Goal: Find specific page/section: Find specific page/section

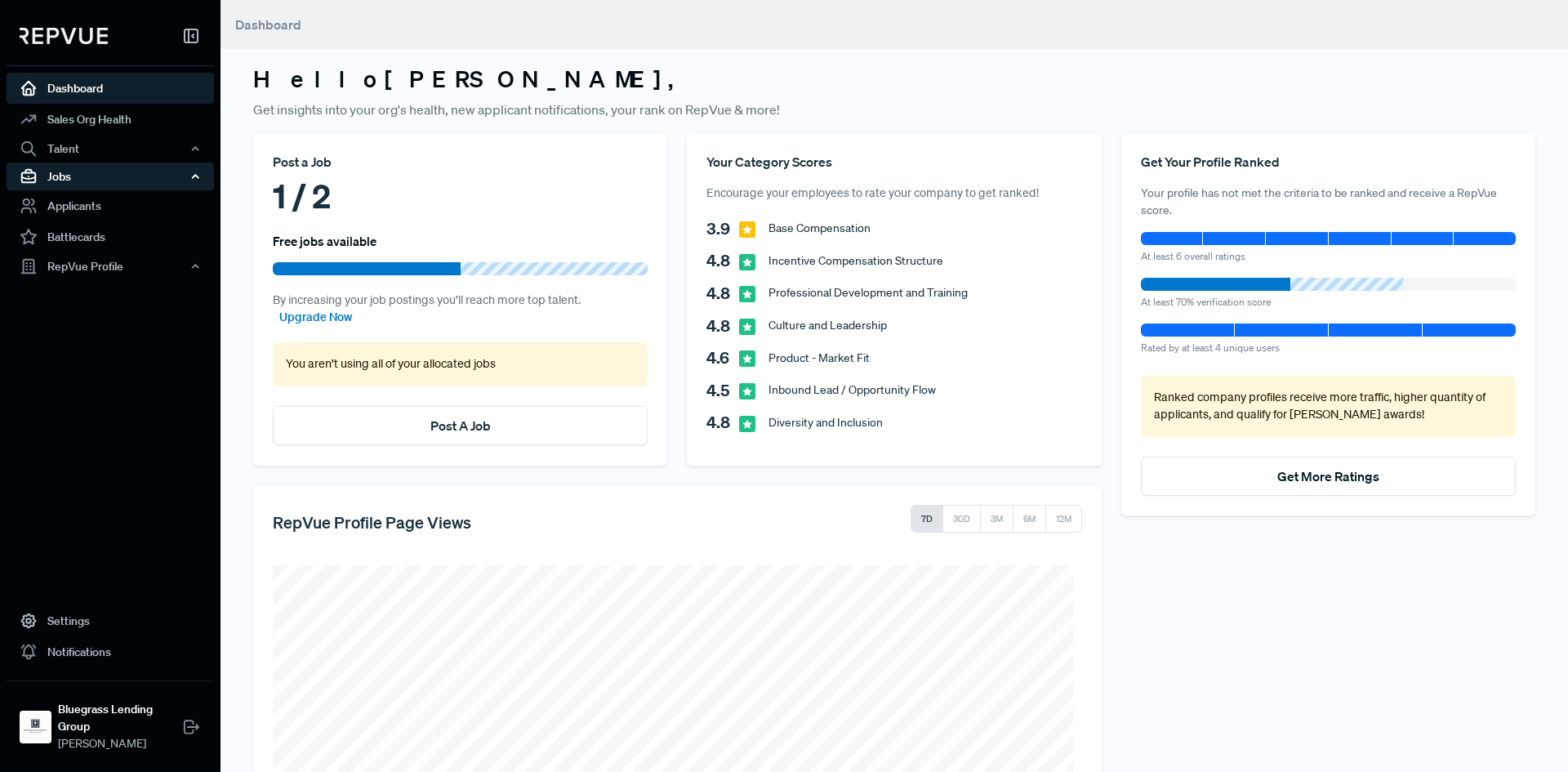
click at [82, 169] on div "Jobs" at bounding box center [111, 177] width 208 height 28
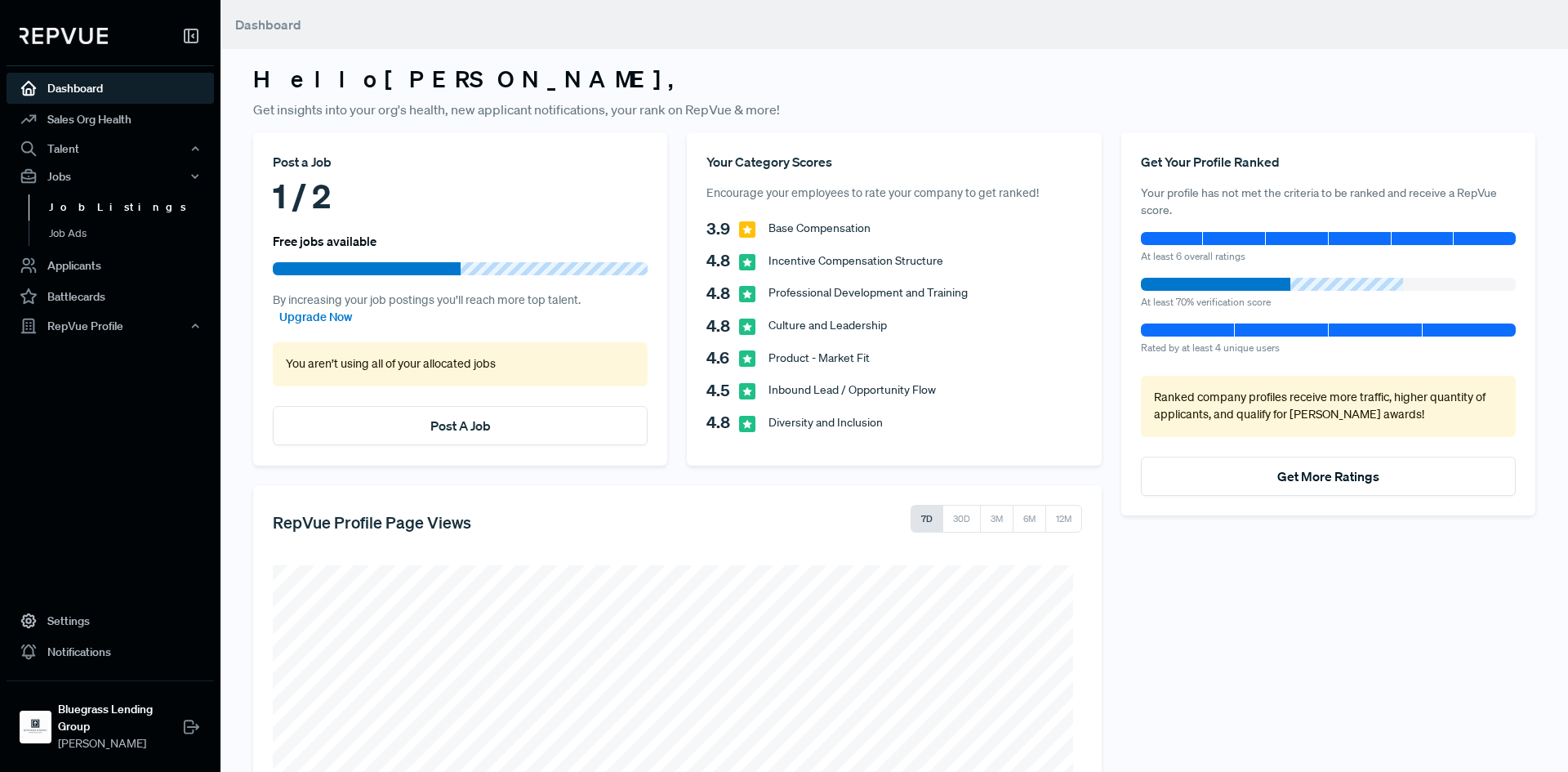
click at [96, 209] on link "Job Listings" at bounding box center [133, 208] width 208 height 26
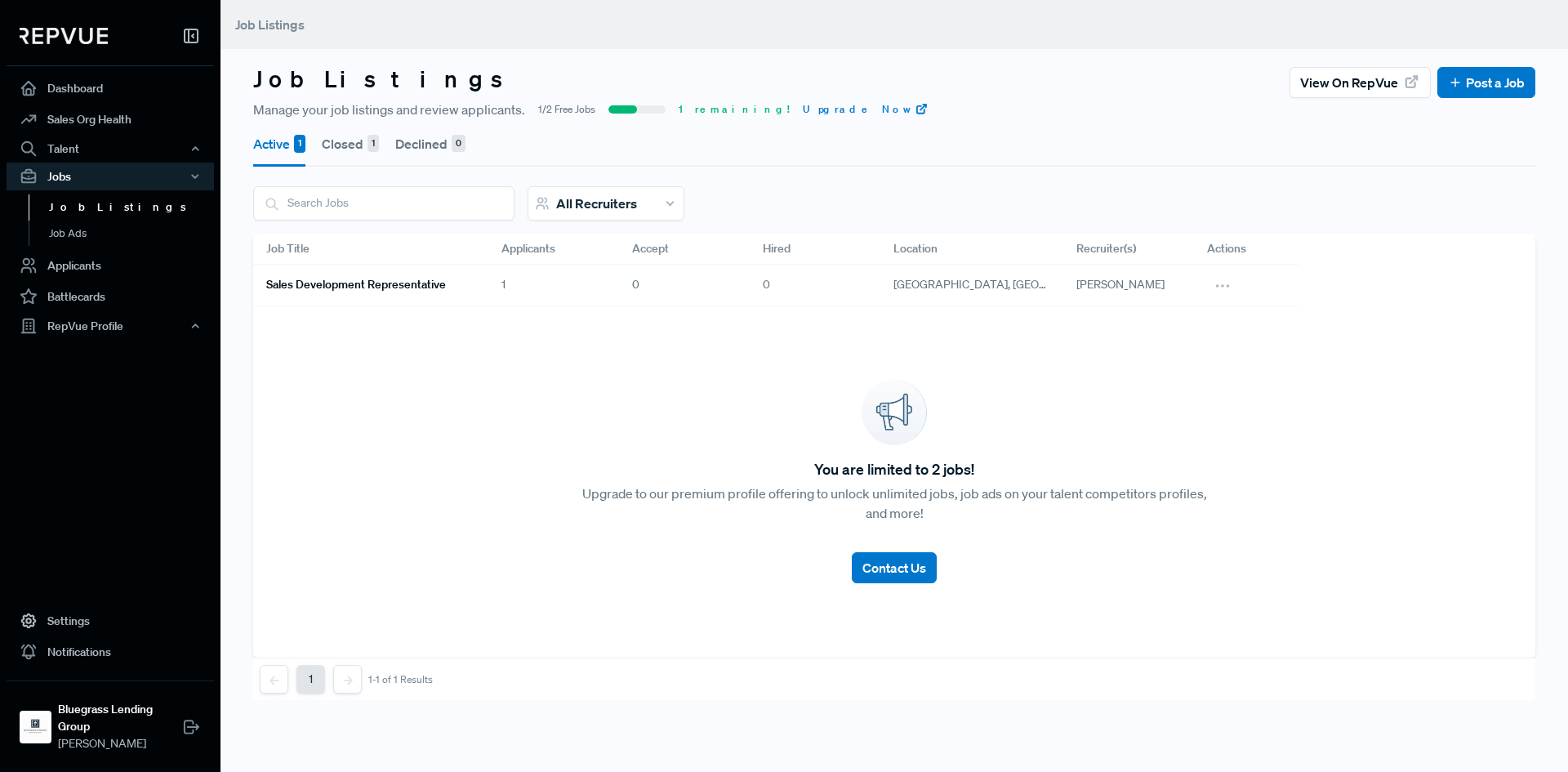
click at [503, 285] on div "1" at bounding box center [553, 285] width 130 height 42
click at [503, 288] on div "1" at bounding box center [553, 285] width 130 height 42
click at [271, 148] on button "Active 1" at bounding box center [279, 144] width 52 height 45
click at [361, 285] on h6 "Sales Development Representative" at bounding box center [356, 285] width 180 height 14
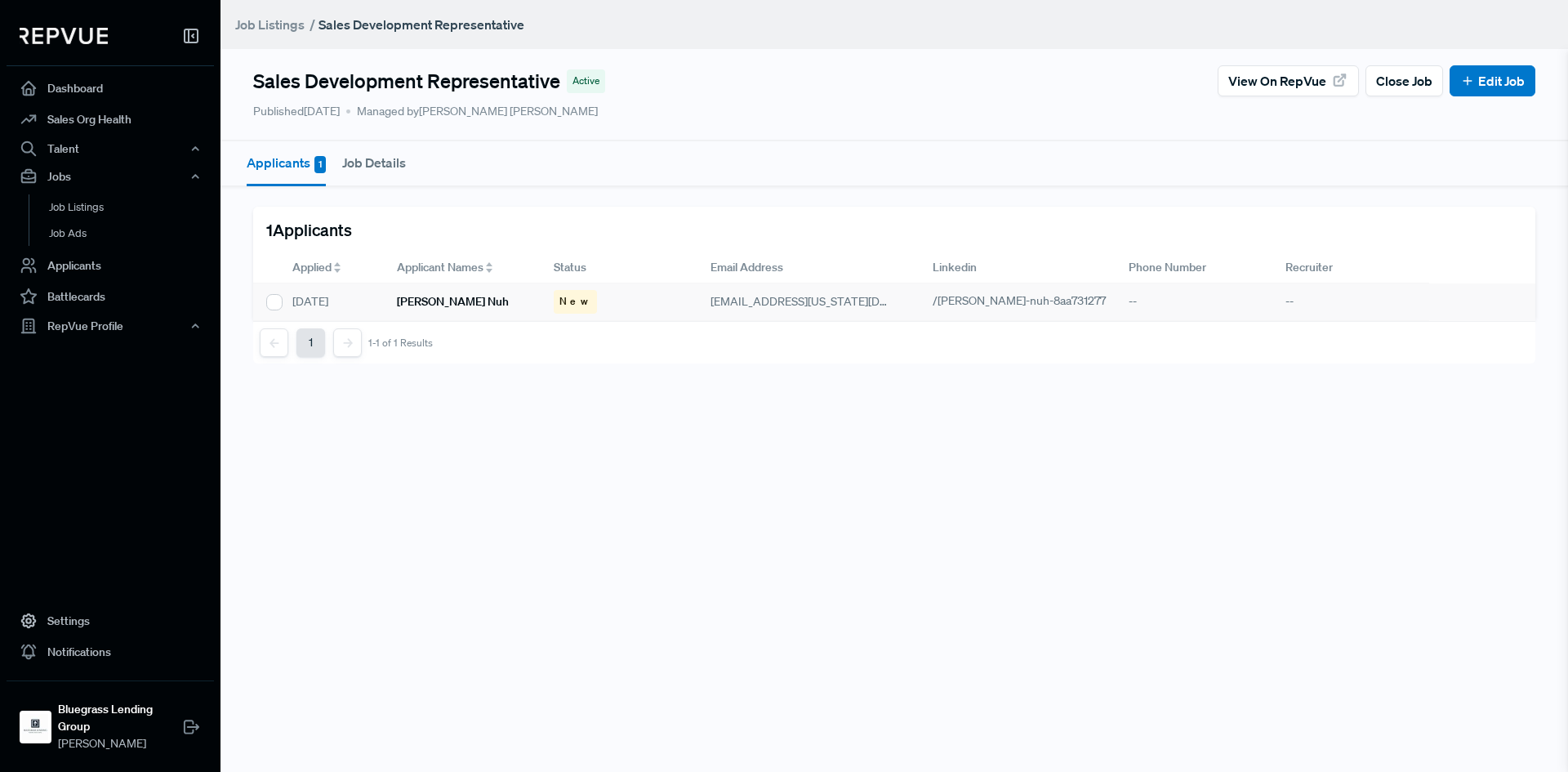
click at [440, 308] on h6 "[PERSON_NAME] Nuh" at bounding box center [453, 301] width 112 height 14
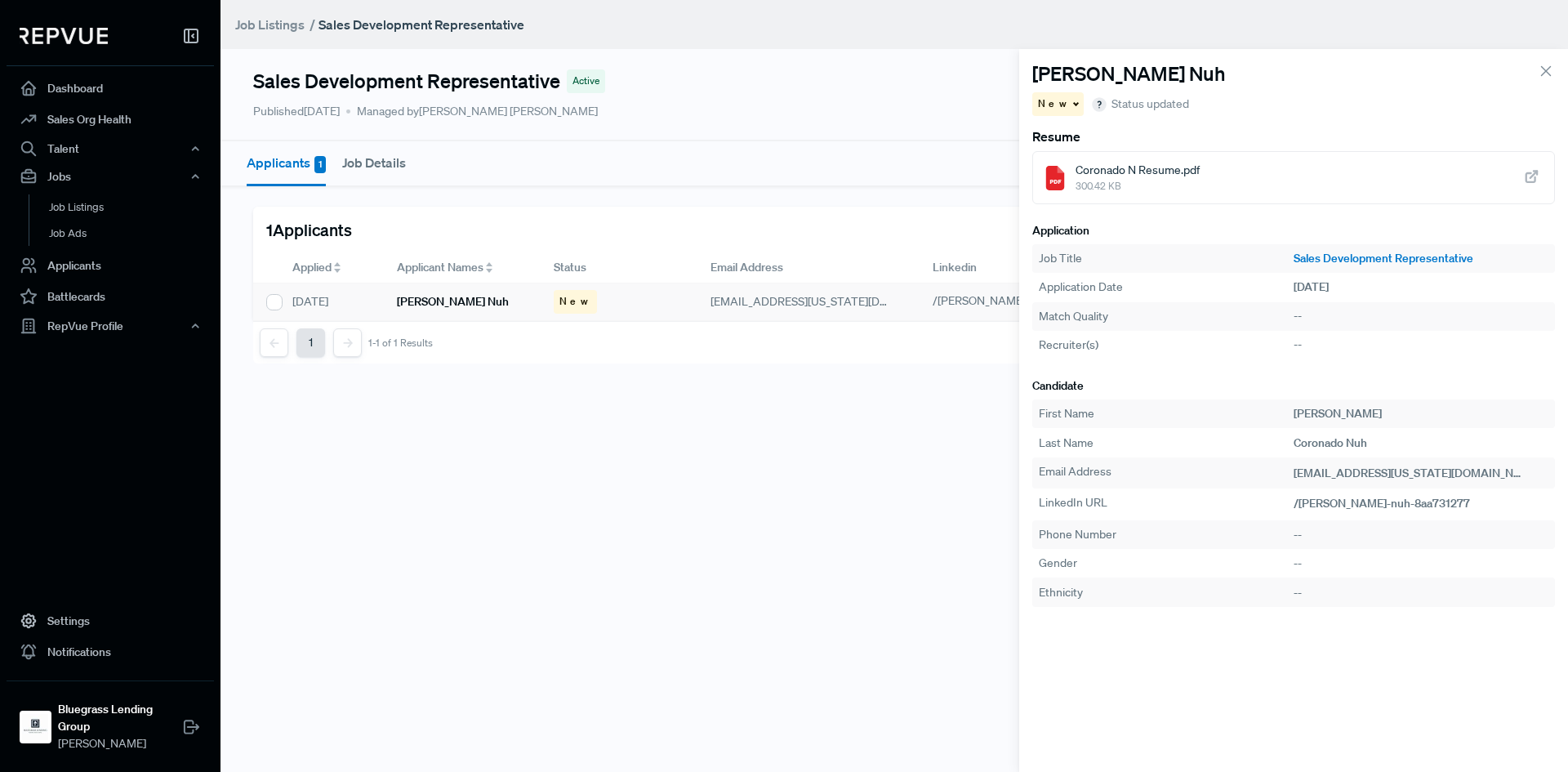
click at [697, 377] on div "Sales Development Representative Active View on RepVue Close Job Edit Job Publi…" at bounding box center [894, 195] width 1348 height 389
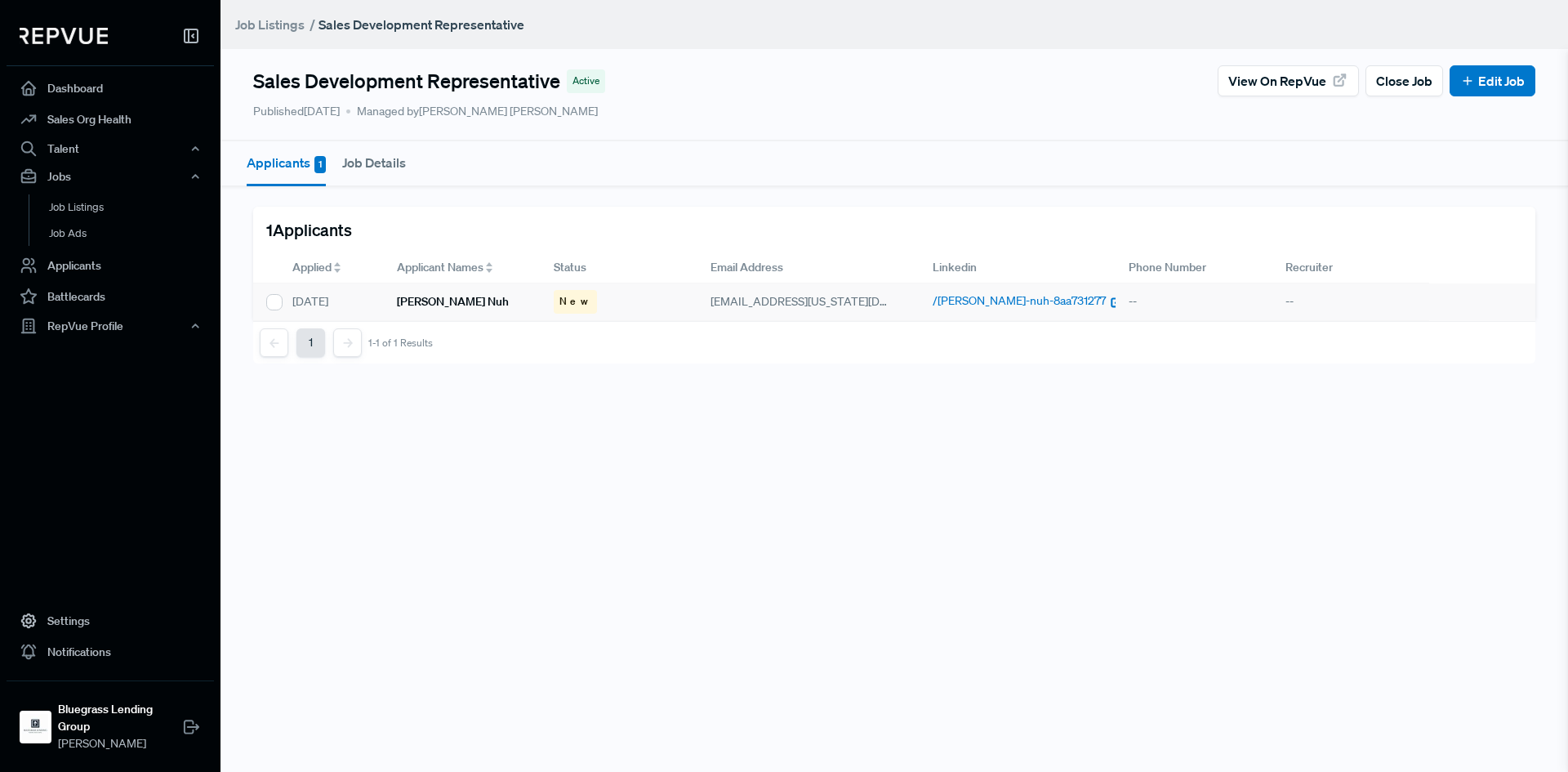
click at [1019, 302] on span "/[PERSON_NAME]-nuh-8aa731277" at bounding box center [1019, 300] width 173 height 15
